Goal: Communication & Community: Share content

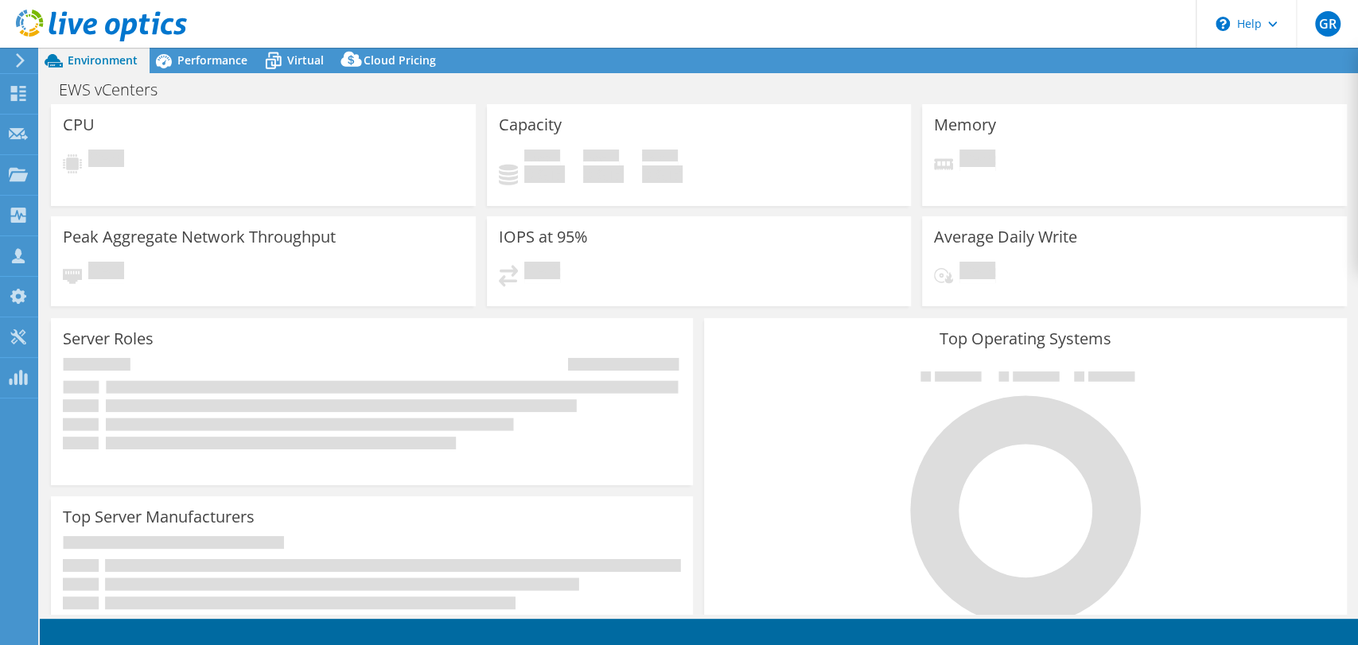
select select "USD"
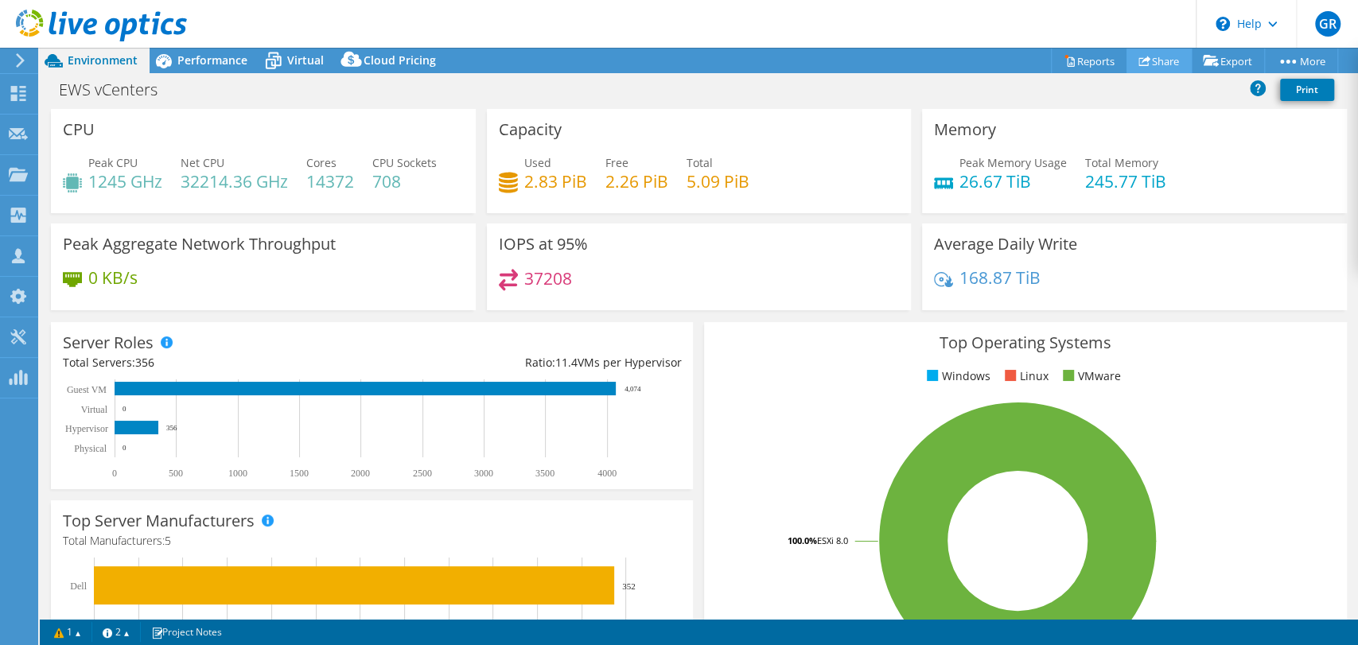
click at [1153, 64] on link "Share" at bounding box center [1159, 61] width 65 height 25
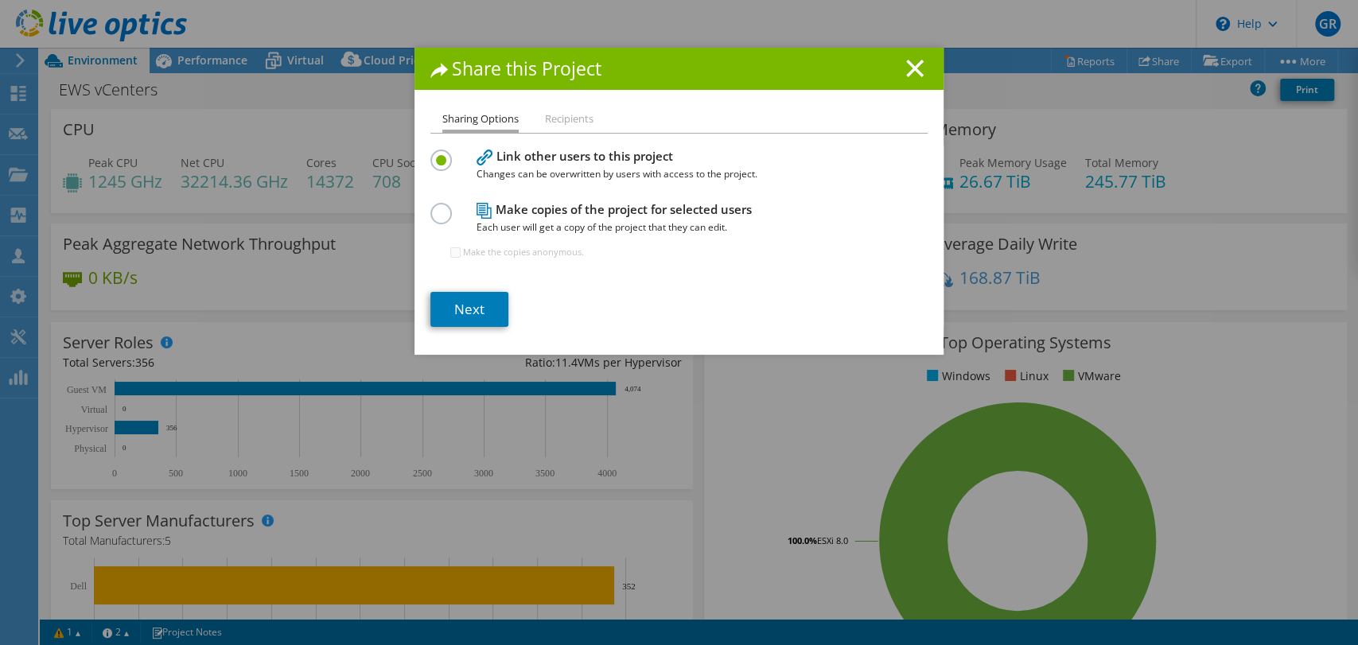
click at [431, 207] on label at bounding box center [445, 205] width 28 height 4
click at [0, 0] on input "radio" at bounding box center [0, 0] width 0 height 0
click at [453, 311] on link "Next" at bounding box center [470, 309] width 78 height 35
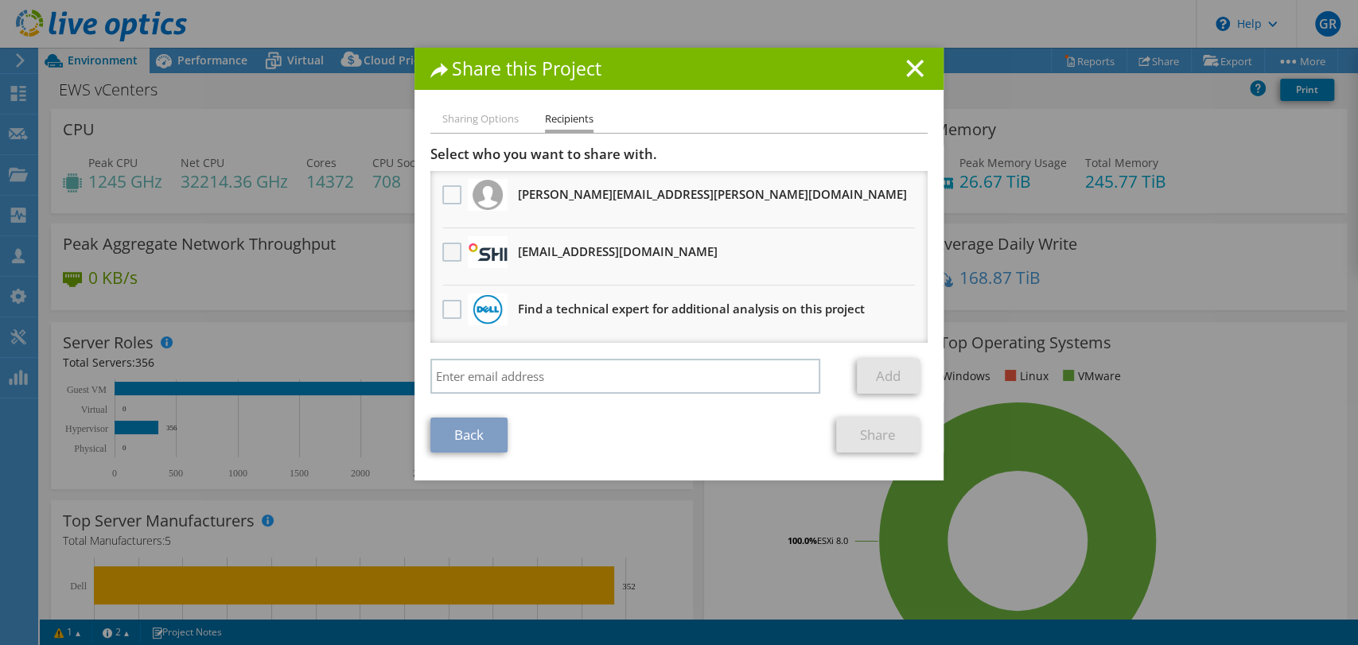
click at [448, 255] on label at bounding box center [453, 252] width 23 height 19
click at [0, 0] on input "checkbox" at bounding box center [0, 0] width 0 height 0
click at [849, 435] on link "Share" at bounding box center [878, 435] width 84 height 35
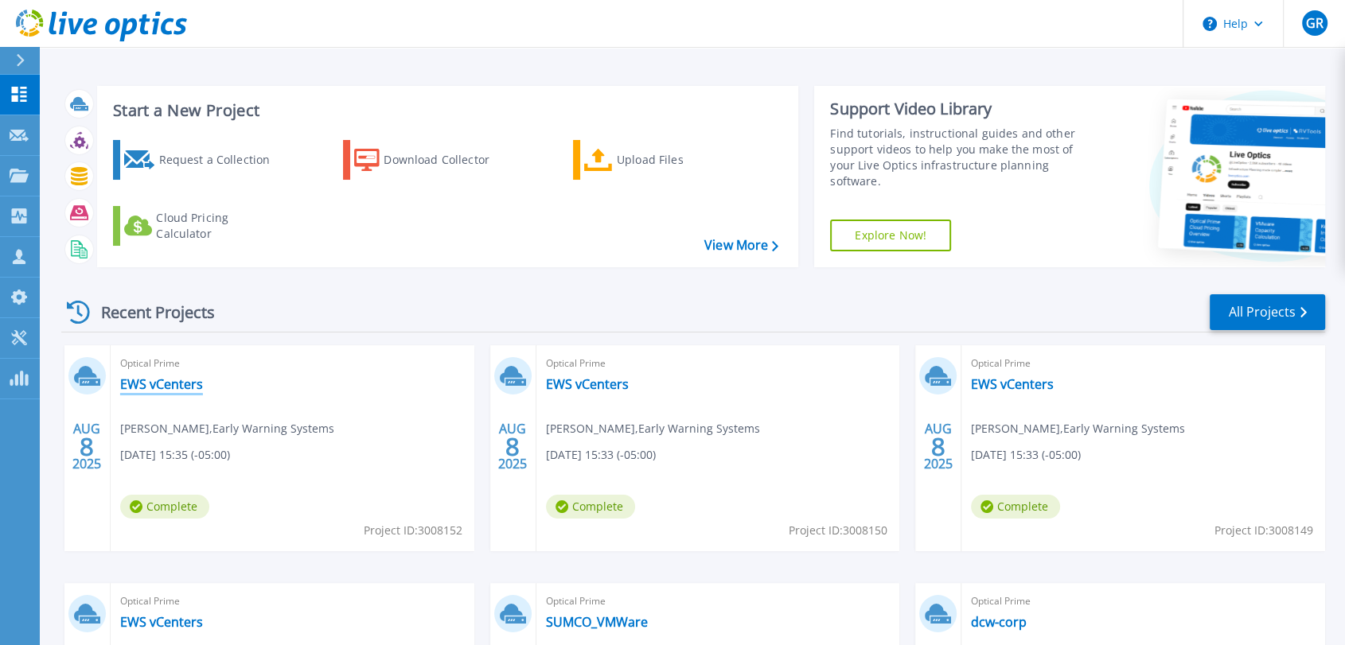
click at [170, 382] on link "EWS vCenters" at bounding box center [161, 384] width 83 height 16
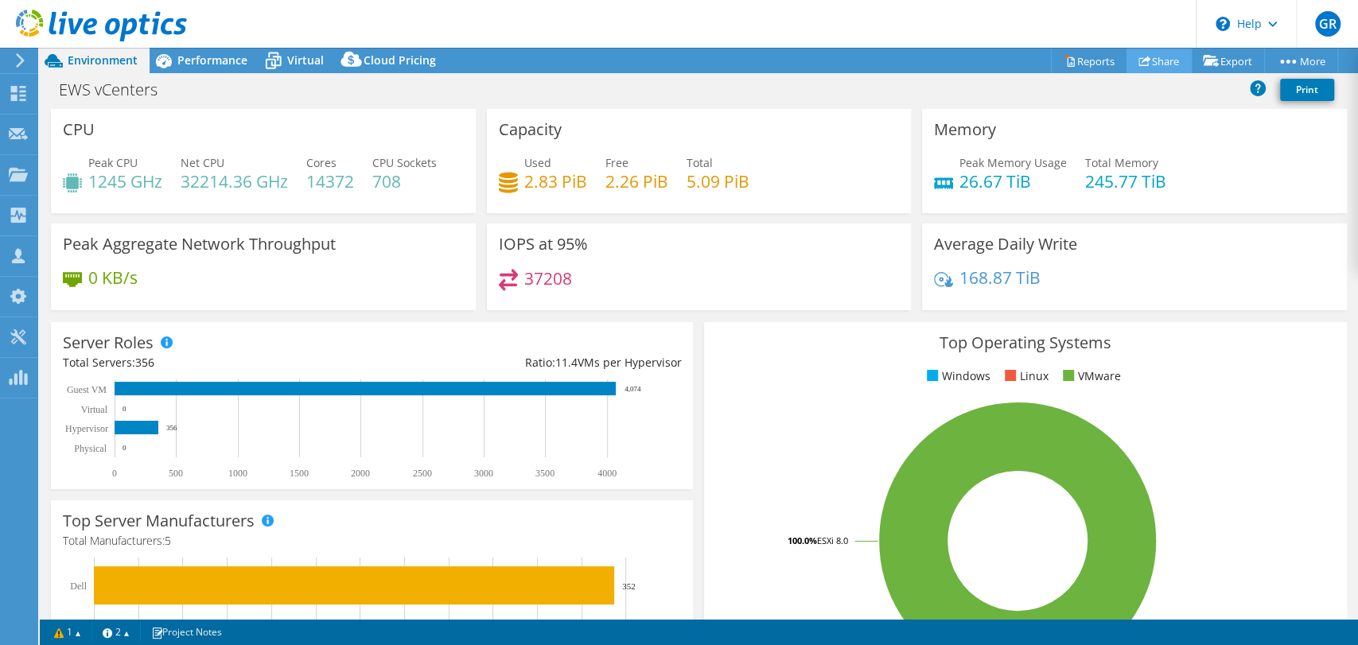
click at [1150, 57] on link "Share" at bounding box center [1159, 61] width 65 height 25
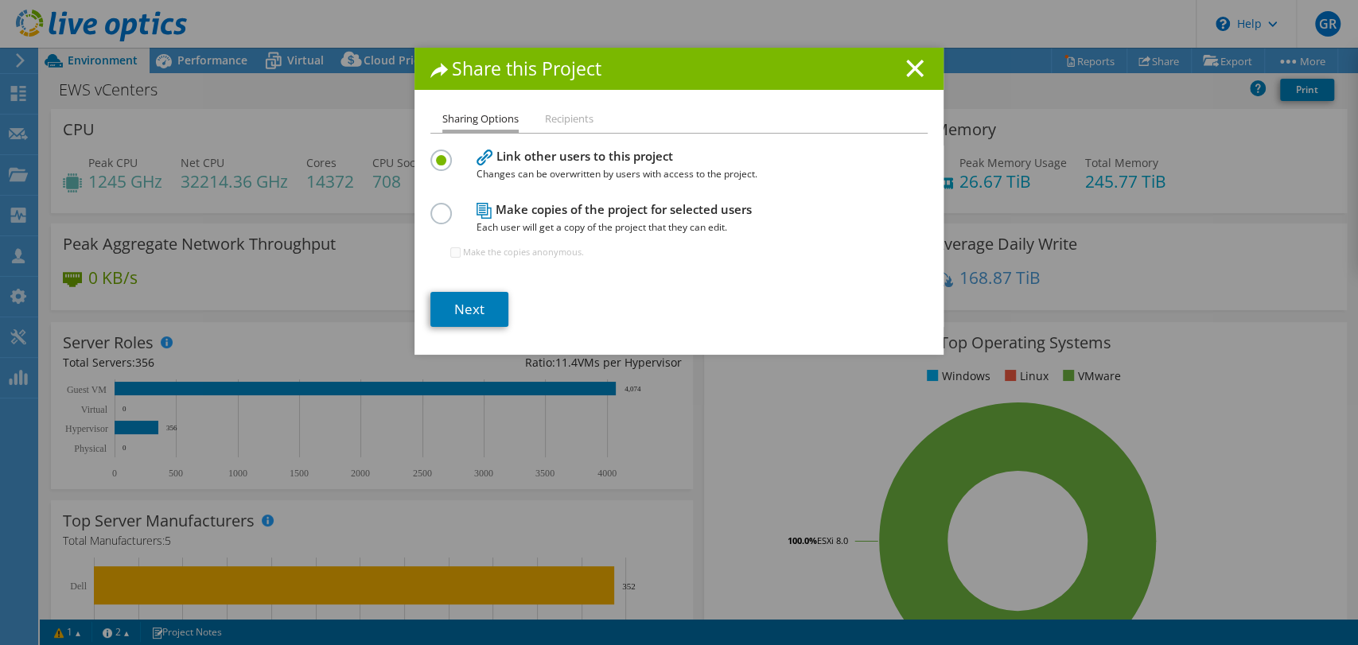
click at [431, 207] on label at bounding box center [445, 205] width 28 height 4
click at [0, 0] on input "radio" at bounding box center [0, 0] width 0 height 0
click at [442, 306] on link "Next" at bounding box center [470, 309] width 78 height 35
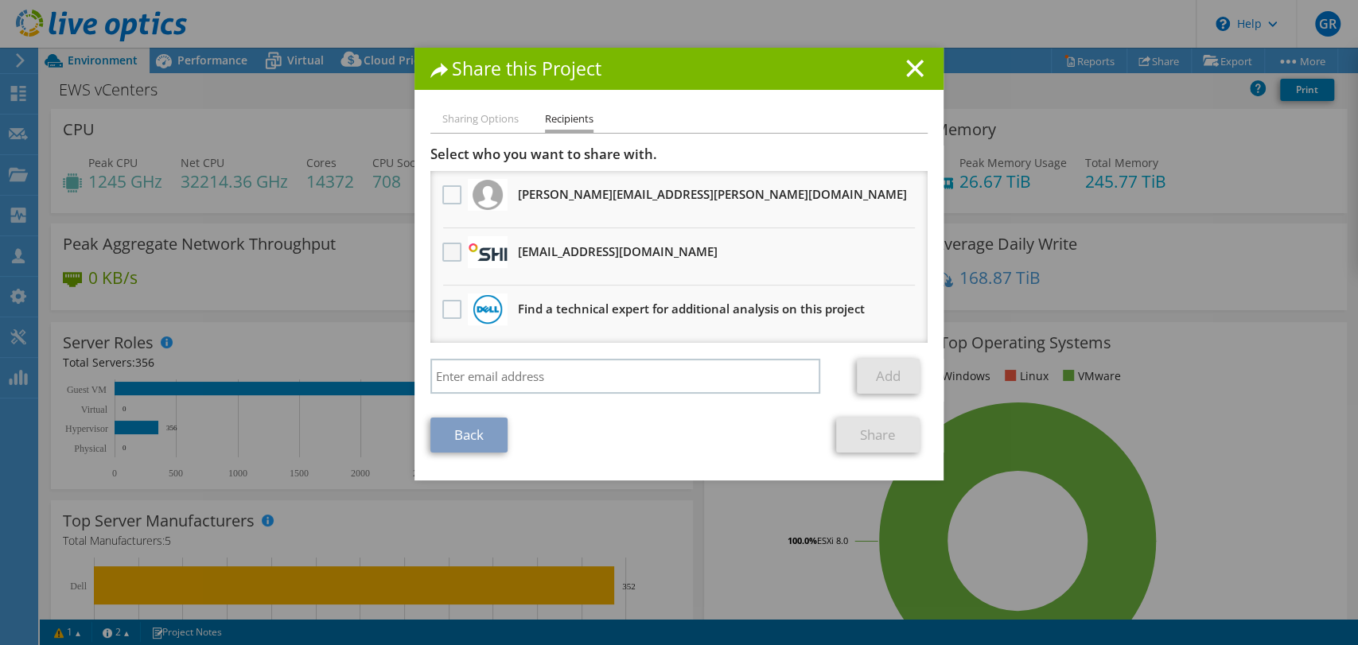
click at [445, 251] on label at bounding box center [453, 252] width 23 height 19
click at [0, 0] on input "checkbox" at bounding box center [0, 0] width 0 height 0
click at [866, 434] on link "Share" at bounding box center [878, 435] width 84 height 35
click at [605, 261] on h3 "matt_graham@shi.com Will receive an anonymous copy" at bounding box center [618, 251] width 200 height 25
click at [707, 433] on div "Back Share" at bounding box center [679, 435] width 497 height 35
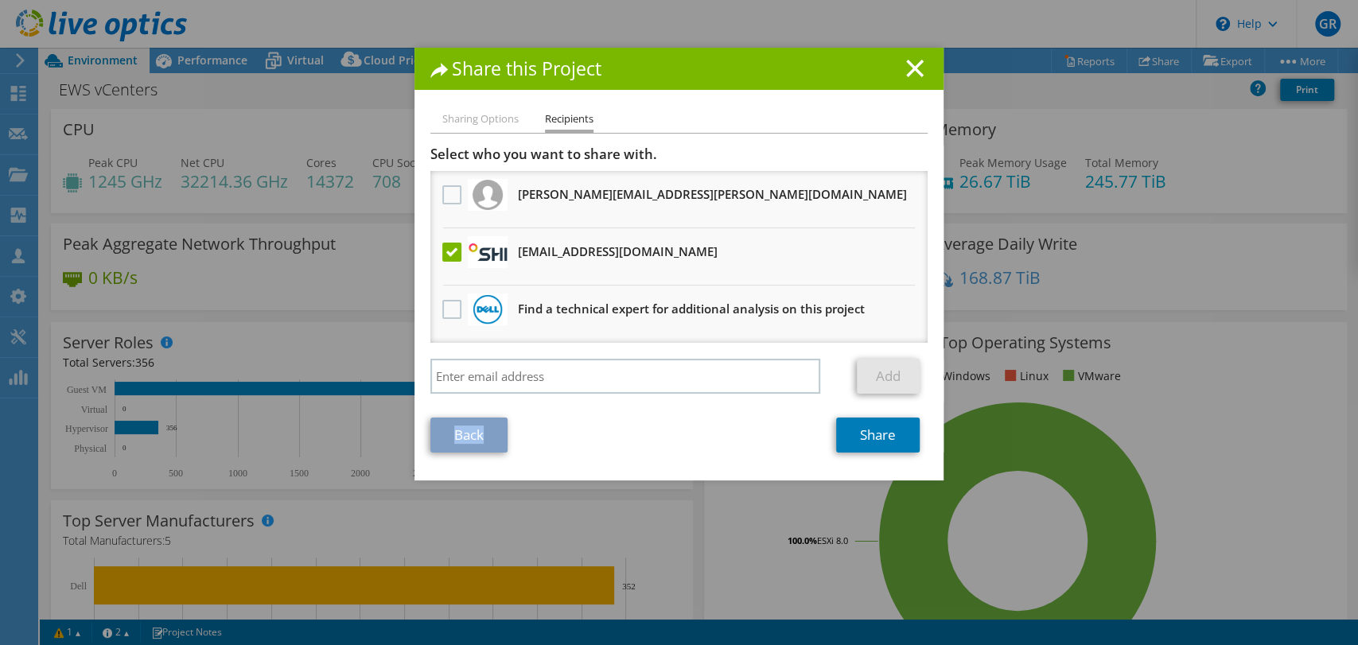
click at [707, 433] on div "Back Share" at bounding box center [679, 435] width 497 height 35
click at [860, 440] on link "Share" at bounding box center [878, 435] width 84 height 35
